Goal: Find specific page/section: Find specific page/section

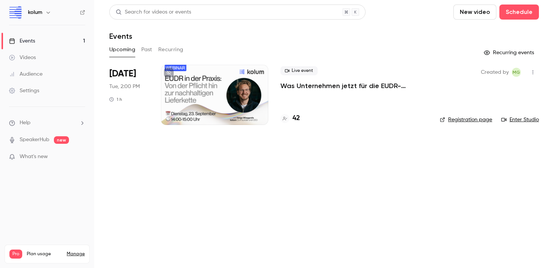
click at [297, 118] on h4 "42" at bounding box center [296, 118] width 8 height 10
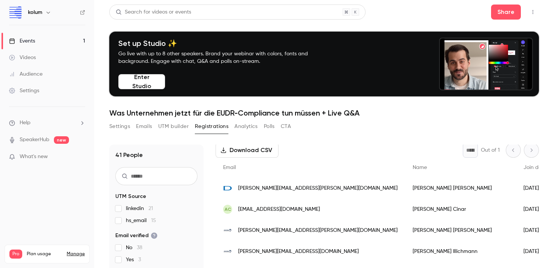
click at [38, 40] on link "Events 1" at bounding box center [47, 41] width 94 height 17
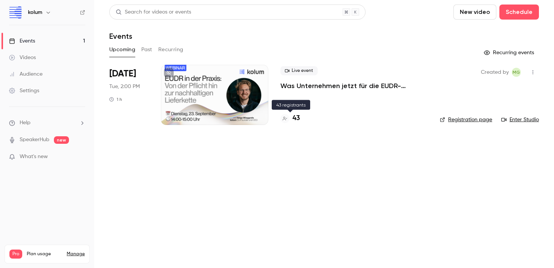
click at [295, 118] on h4 "43" at bounding box center [296, 118] width 8 height 10
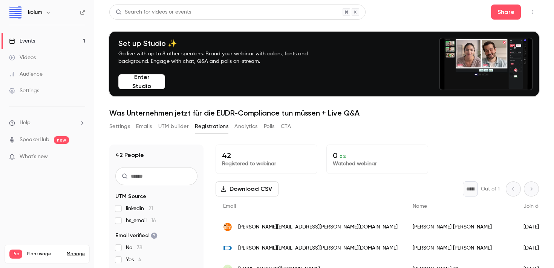
click at [48, 37] on link "Events 1" at bounding box center [47, 41] width 94 height 17
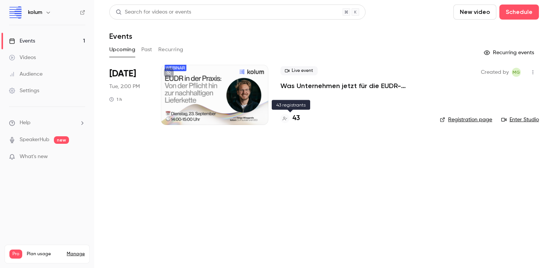
click at [298, 120] on h4 "43" at bounding box center [296, 118] width 8 height 10
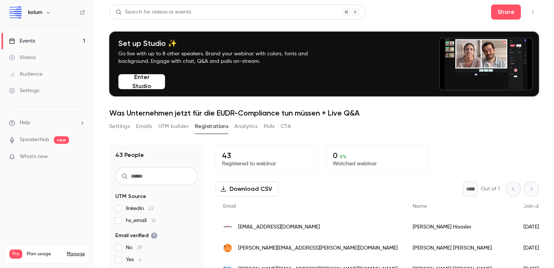
click at [52, 39] on link "Events 1" at bounding box center [47, 41] width 94 height 17
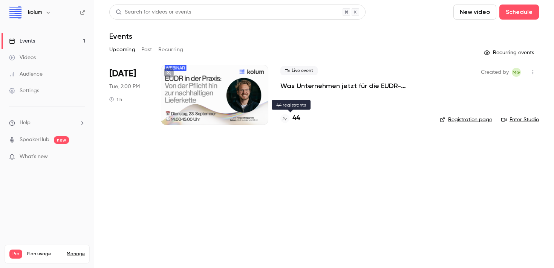
click at [297, 120] on h4 "44" at bounding box center [296, 118] width 8 height 10
